Goal: Task Accomplishment & Management: Use online tool/utility

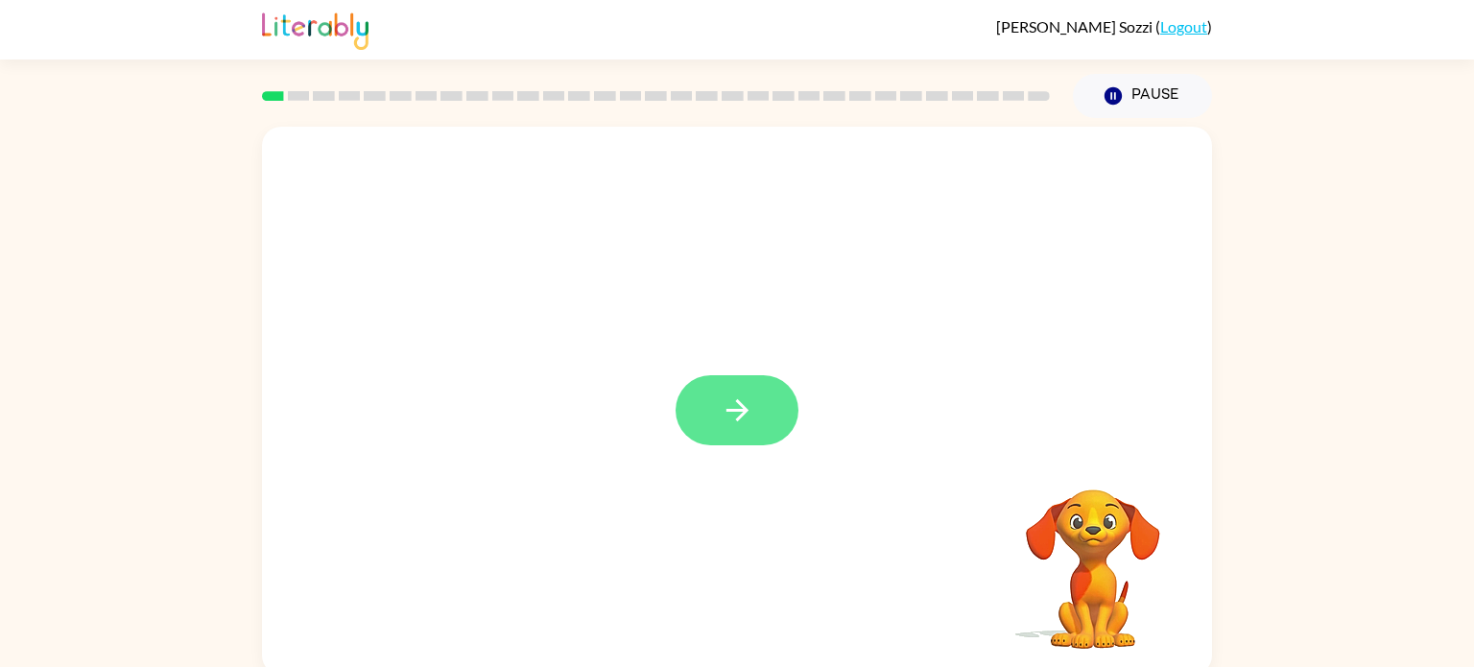
click at [750, 421] on icon "button" at bounding box center [738, 410] width 34 height 34
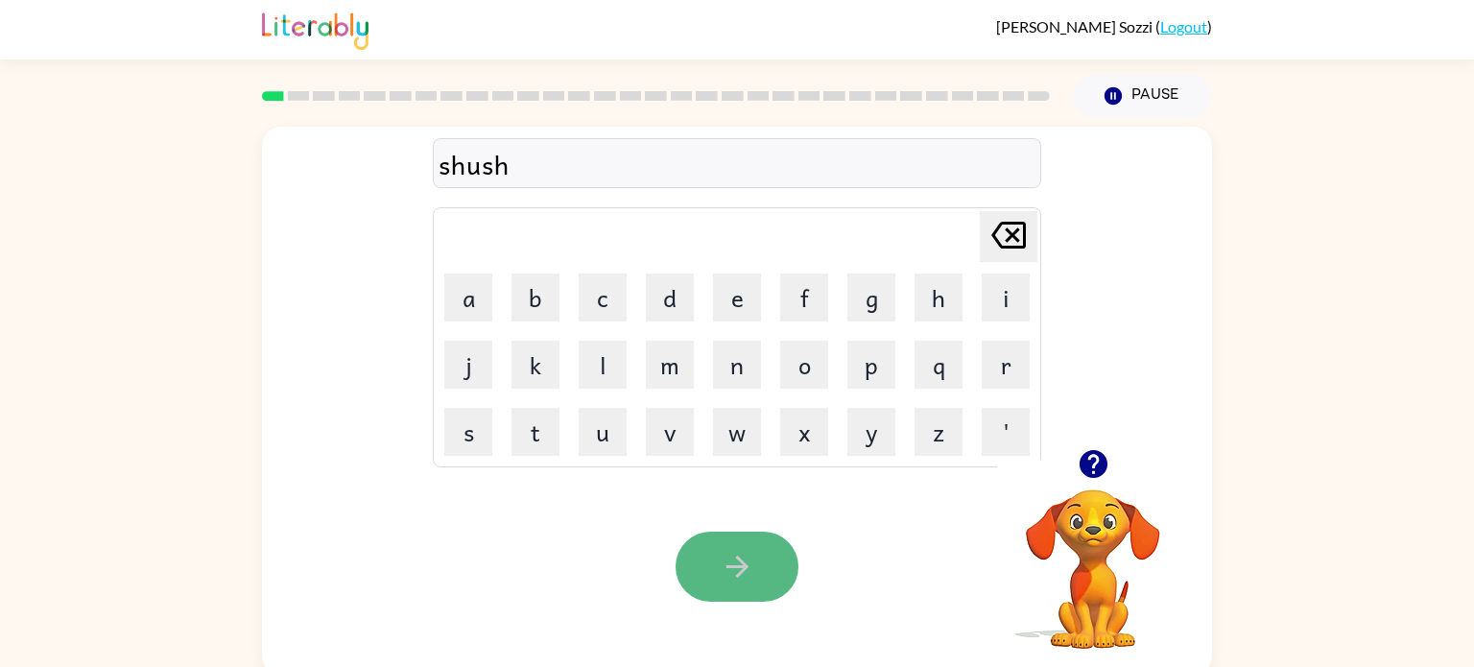
click at [746, 570] on icon "button" at bounding box center [738, 567] width 34 height 34
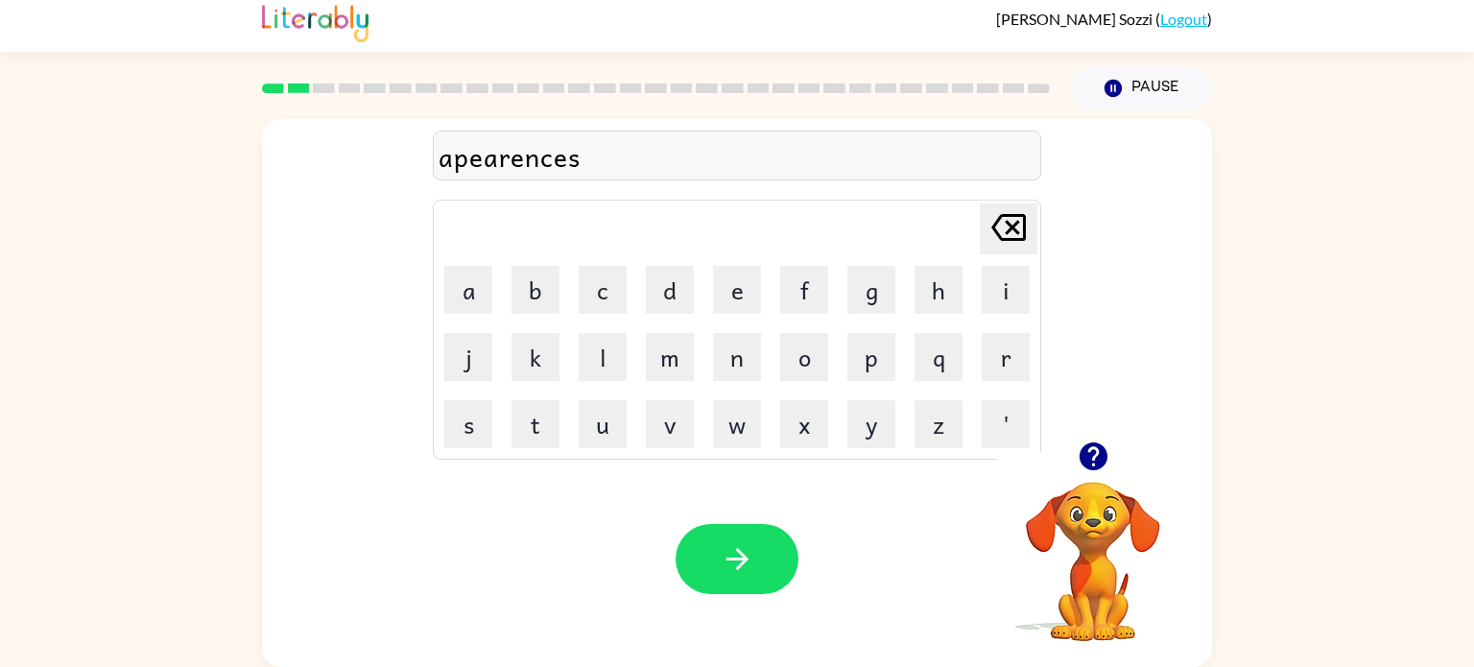
scroll to position [8, 0]
click at [745, 561] on icon "button" at bounding box center [738, 559] width 34 height 34
click at [742, 578] on button "button" at bounding box center [737, 559] width 123 height 70
click at [725, 571] on icon "button" at bounding box center [738, 559] width 34 height 34
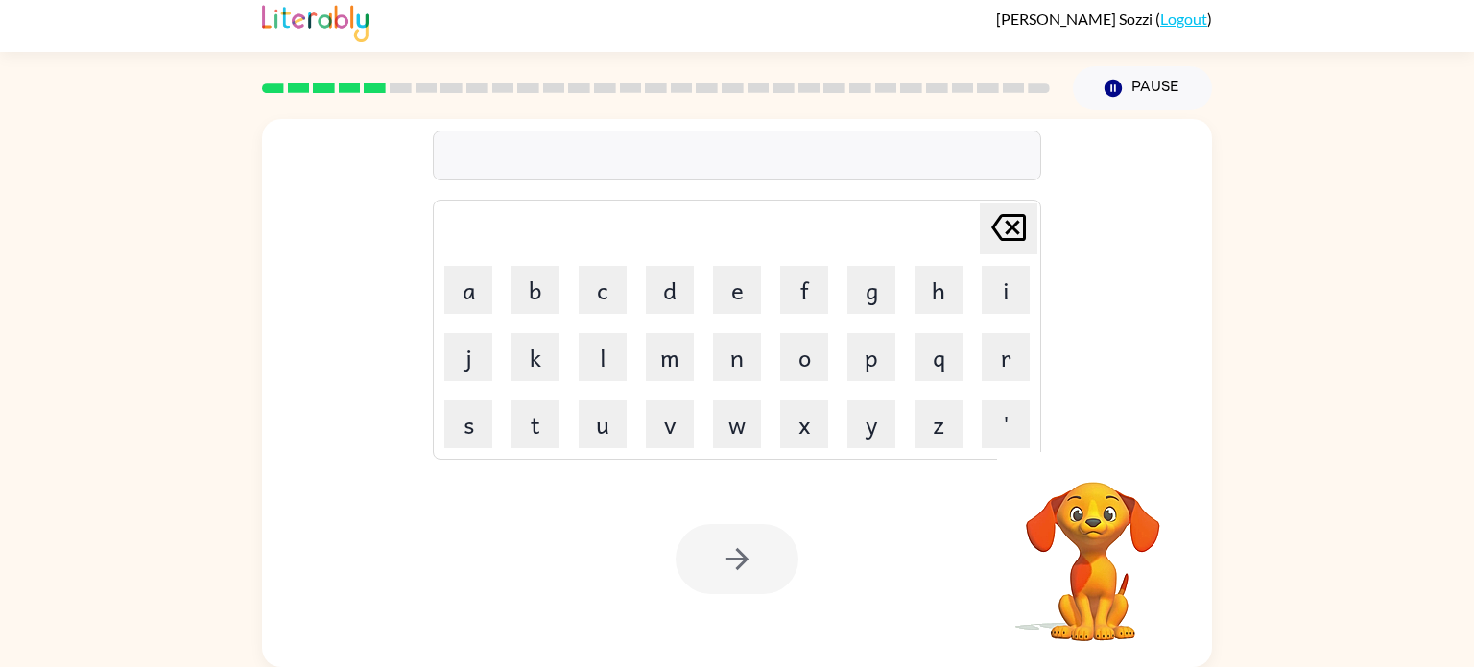
click at [634, 148] on div at bounding box center [737, 155] width 608 height 50
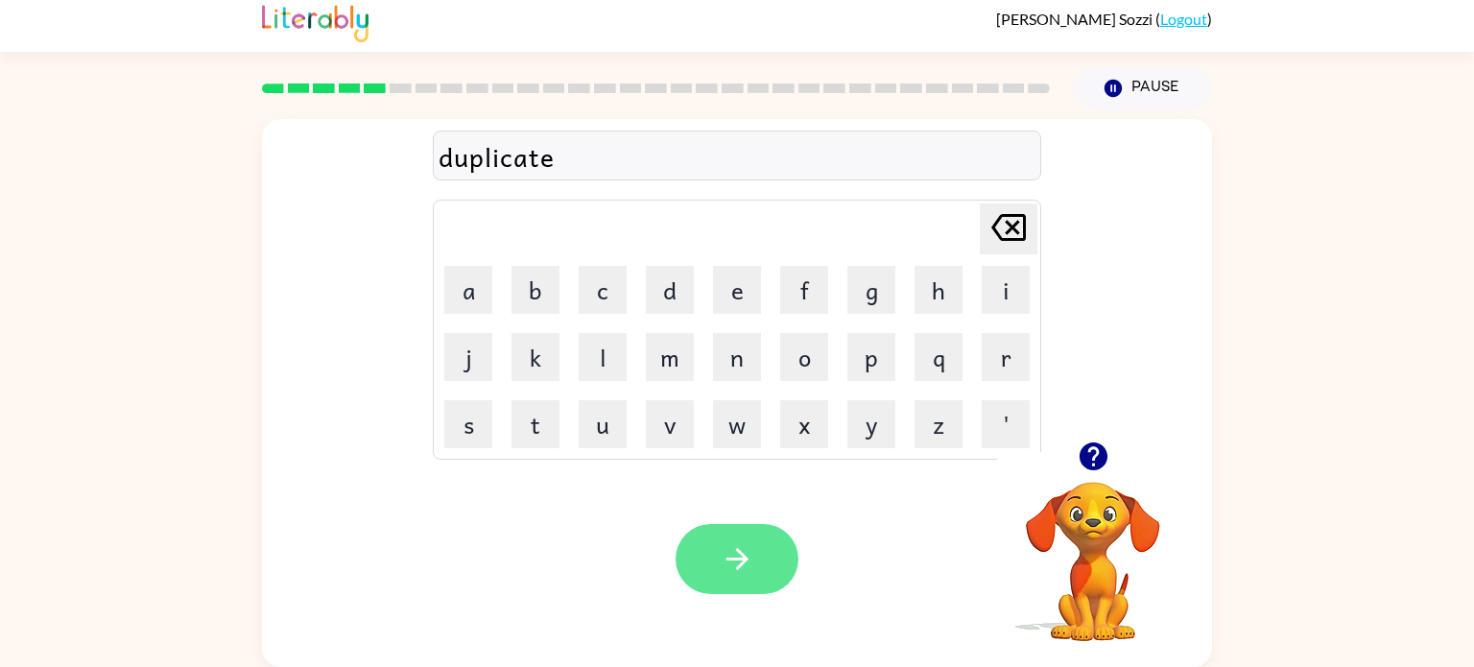
click at [739, 562] on icon "button" at bounding box center [738, 559] width 34 height 34
click at [735, 556] on icon "button" at bounding box center [738, 559] width 34 height 34
click at [754, 569] on button "button" at bounding box center [737, 559] width 123 height 70
click at [769, 568] on button "button" at bounding box center [737, 559] width 123 height 70
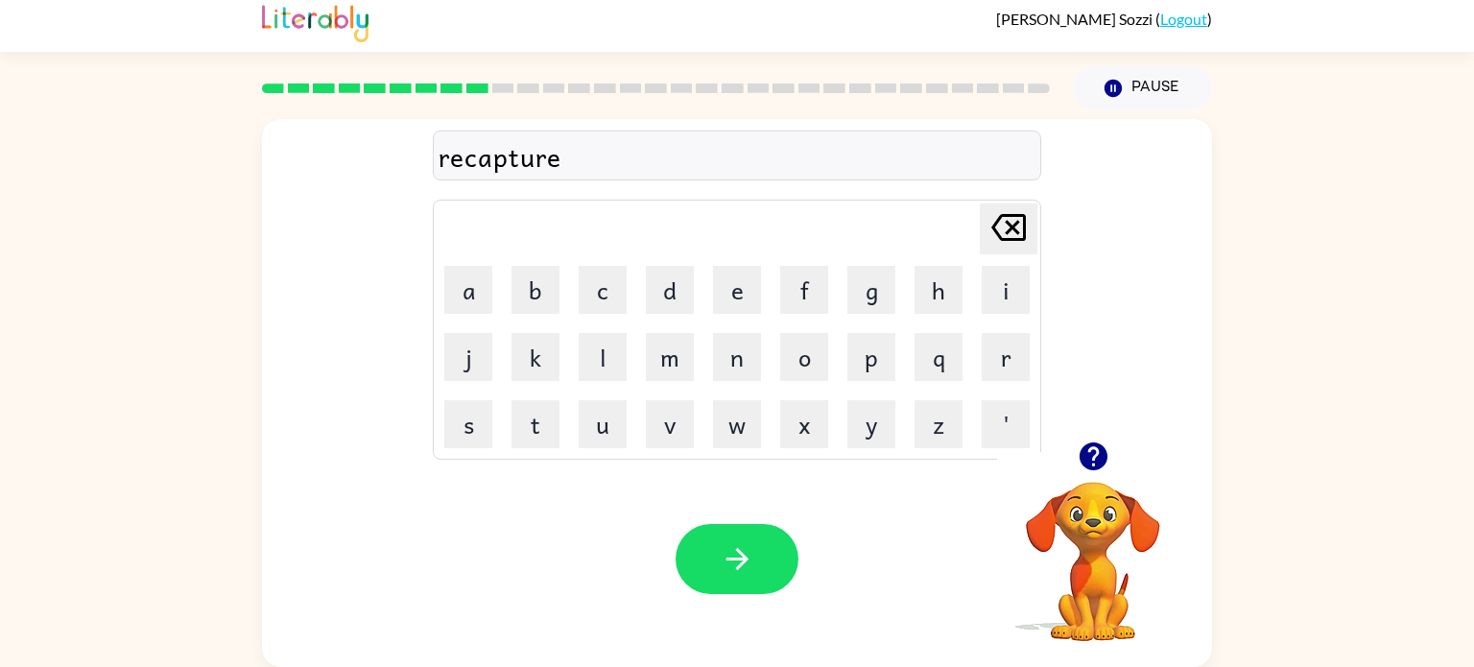
click at [1117, 94] on icon "button" at bounding box center [1112, 88] width 17 height 17
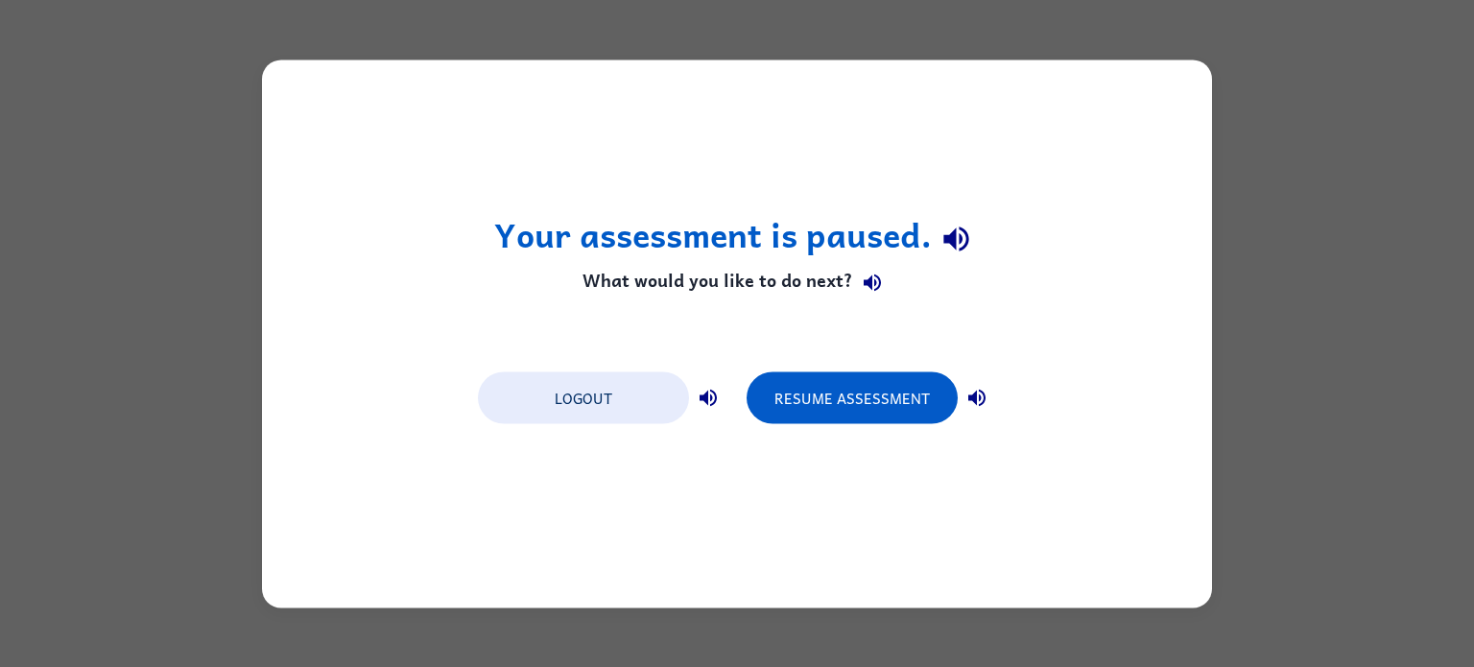
click at [842, 387] on button "Resume Assessment" at bounding box center [852, 397] width 211 height 52
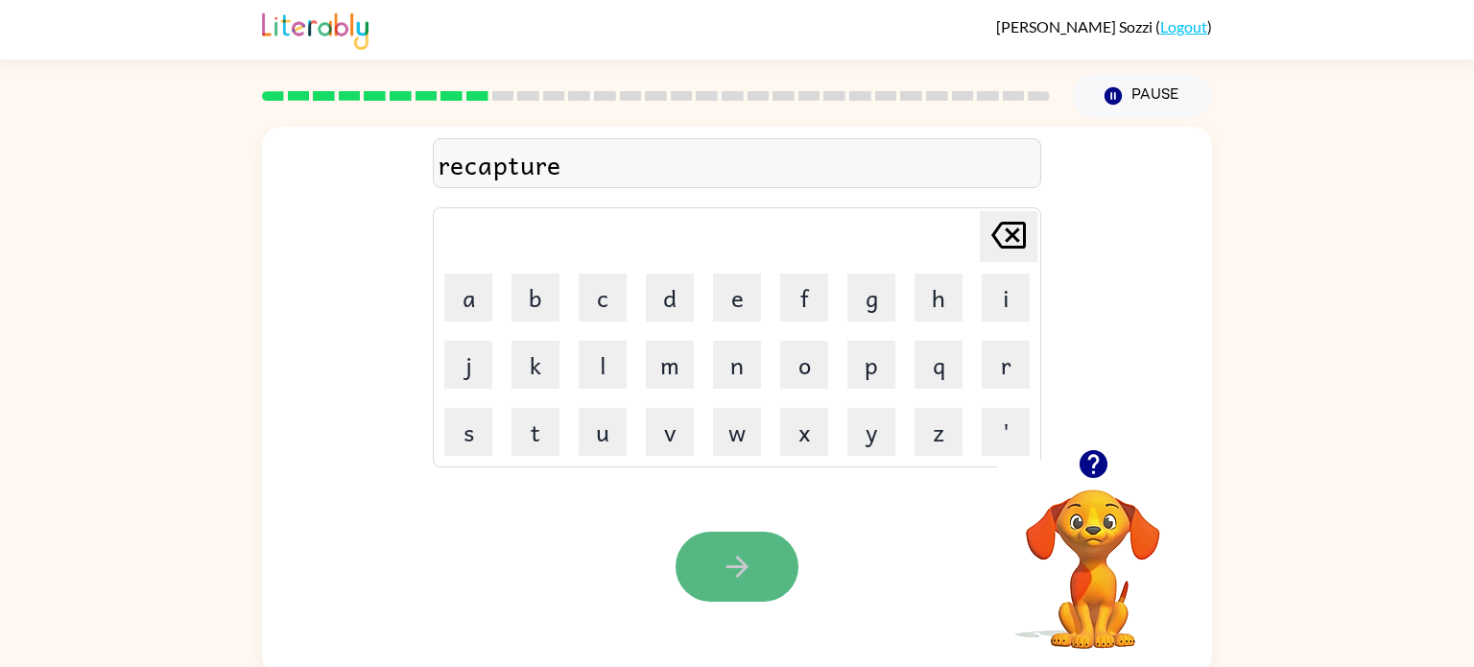
click at [726, 571] on icon "button" at bounding box center [738, 567] width 34 height 34
click at [736, 567] on icon "button" at bounding box center [736, 567] width 22 height 22
click at [731, 562] on icon "button" at bounding box center [738, 567] width 34 height 34
click at [721, 589] on button "button" at bounding box center [737, 567] width 123 height 70
click at [757, 567] on button "button" at bounding box center [737, 567] width 123 height 70
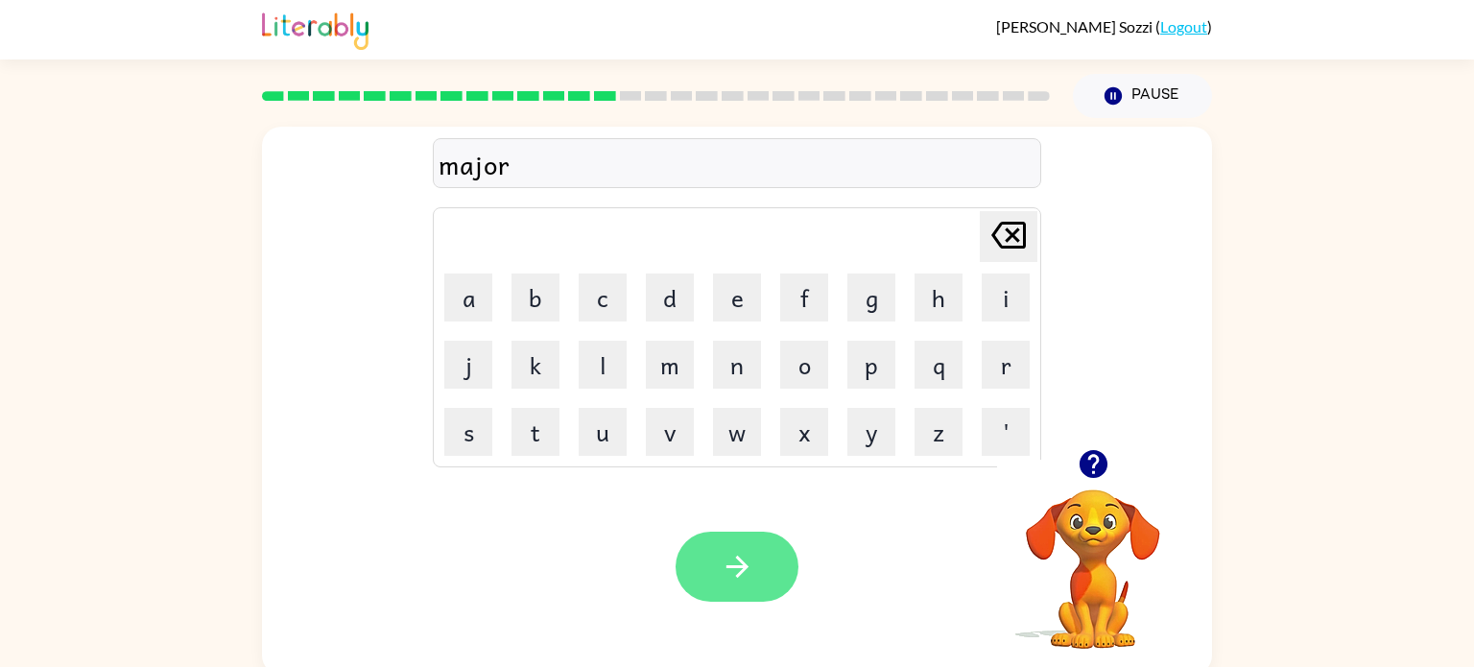
click at [755, 575] on button "button" at bounding box center [737, 567] width 123 height 70
click at [736, 578] on icon "button" at bounding box center [738, 567] width 34 height 34
click at [731, 572] on icon "button" at bounding box center [738, 567] width 34 height 34
click at [747, 552] on icon "button" at bounding box center [738, 567] width 34 height 34
click at [755, 580] on button "button" at bounding box center [737, 567] width 123 height 70
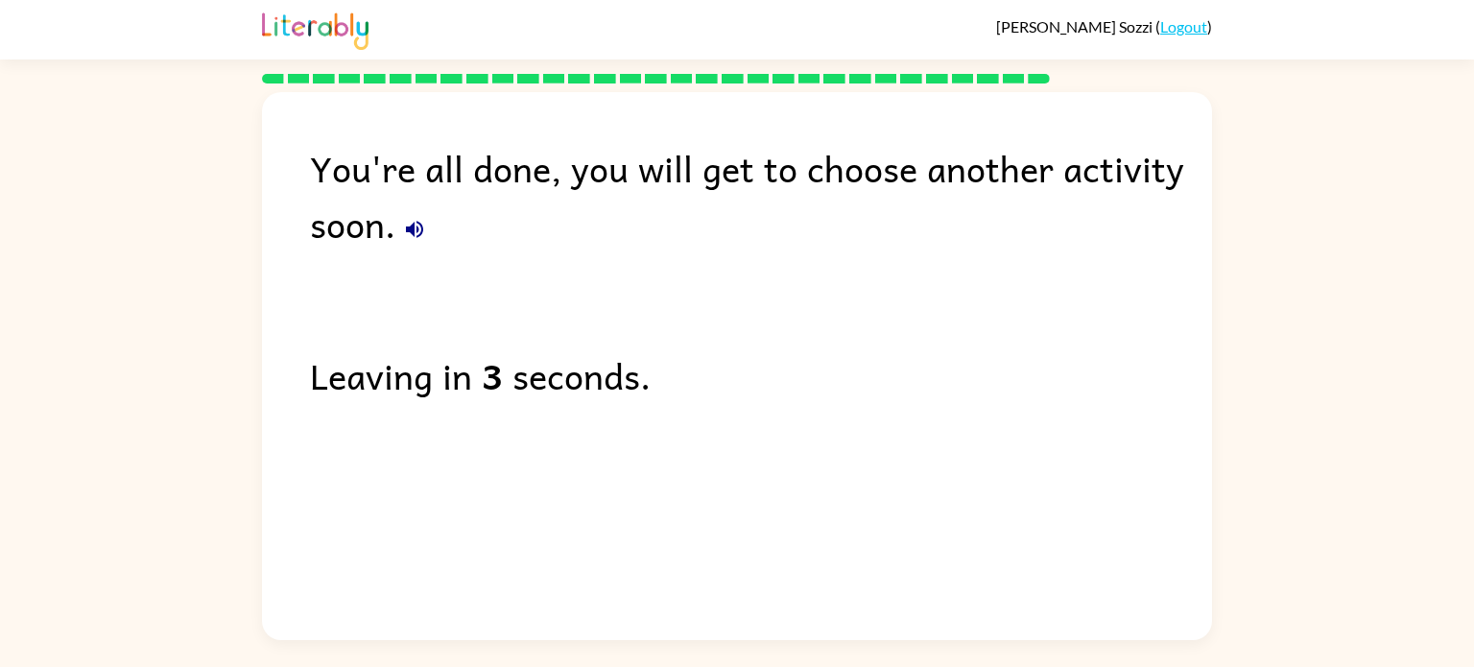
click at [415, 228] on icon "button" at bounding box center [414, 229] width 23 height 23
